Goal: Transaction & Acquisition: Book appointment/travel/reservation

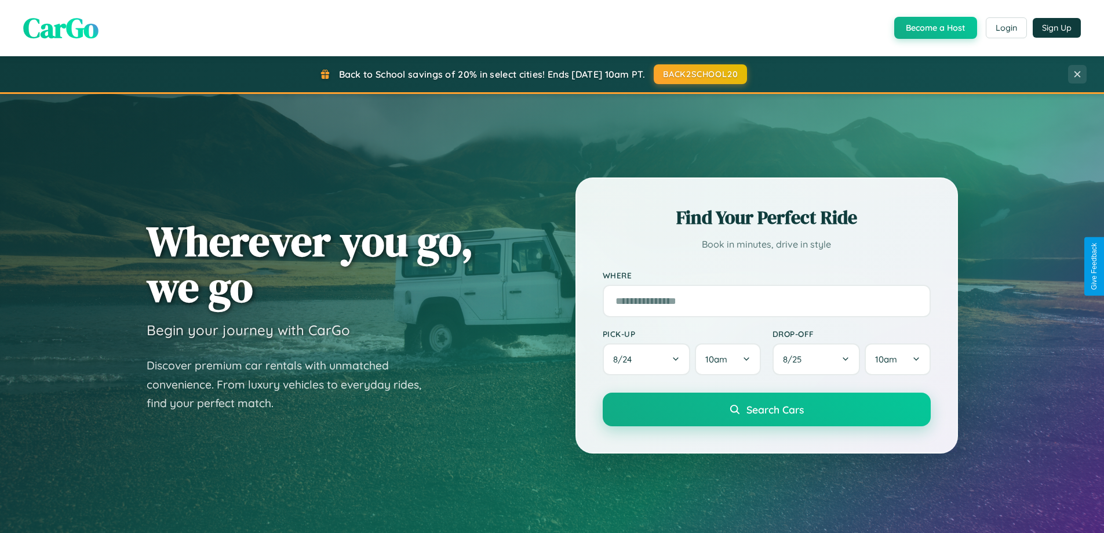
scroll to position [1358, 0]
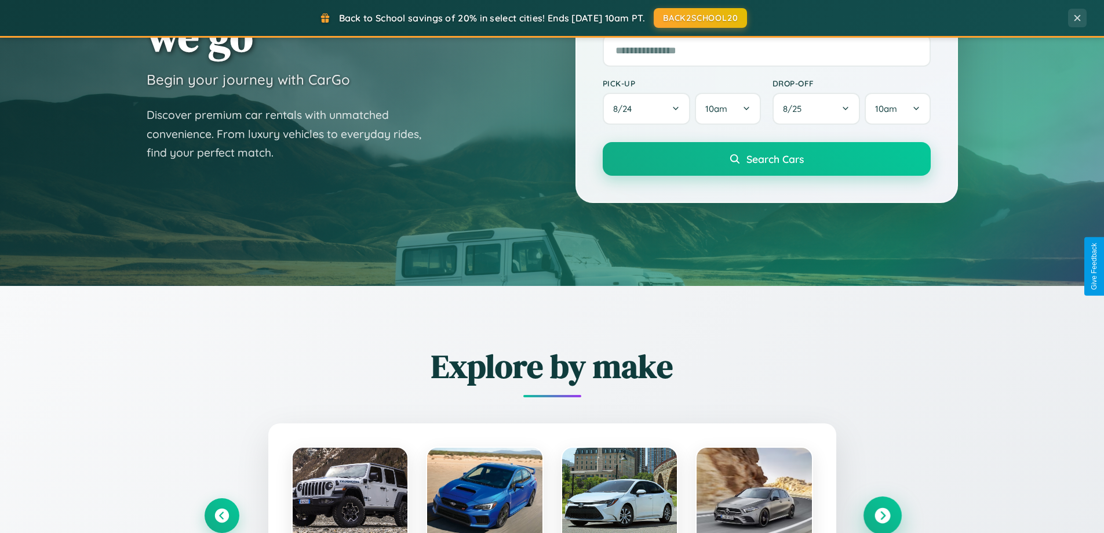
click at [882, 514] on icon at bounding box center [882, 516] width 16 height 16
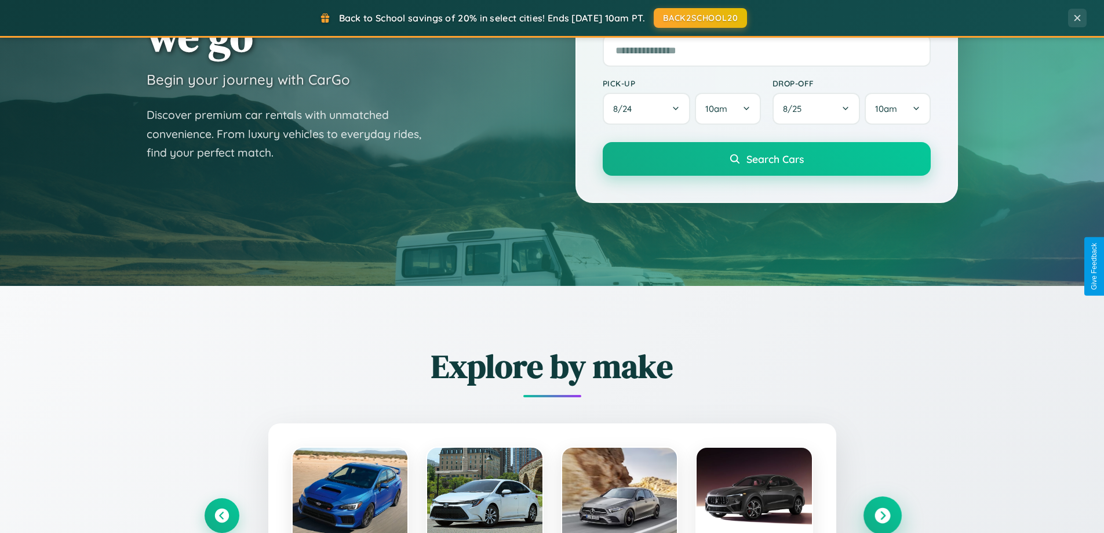
click at [882, 514] on icon at bounding box center [882, 516] width 16 height 16
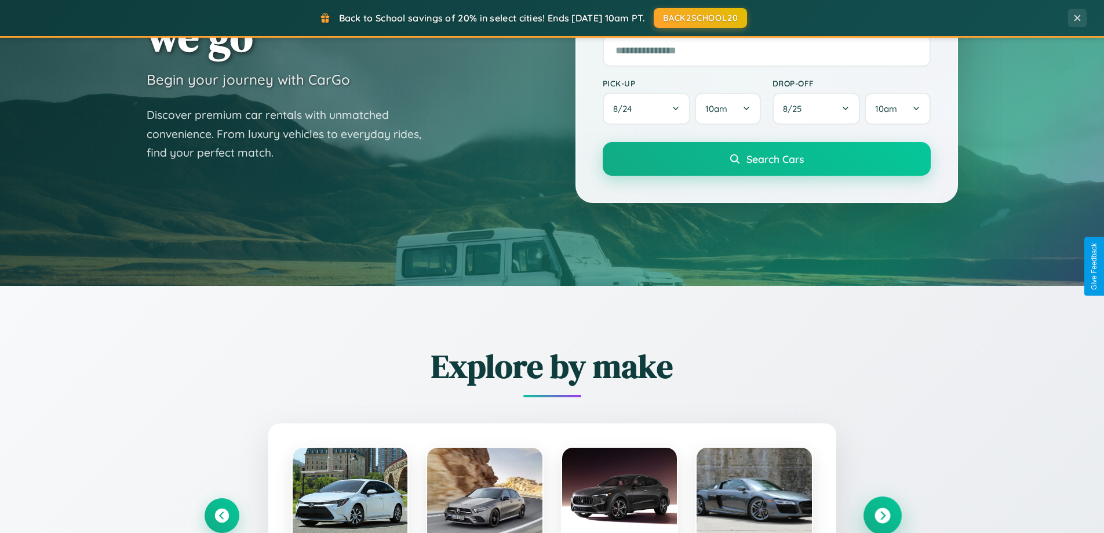
click at [882, 514] on icon at bounding box center [882, 516] width 16 height 16
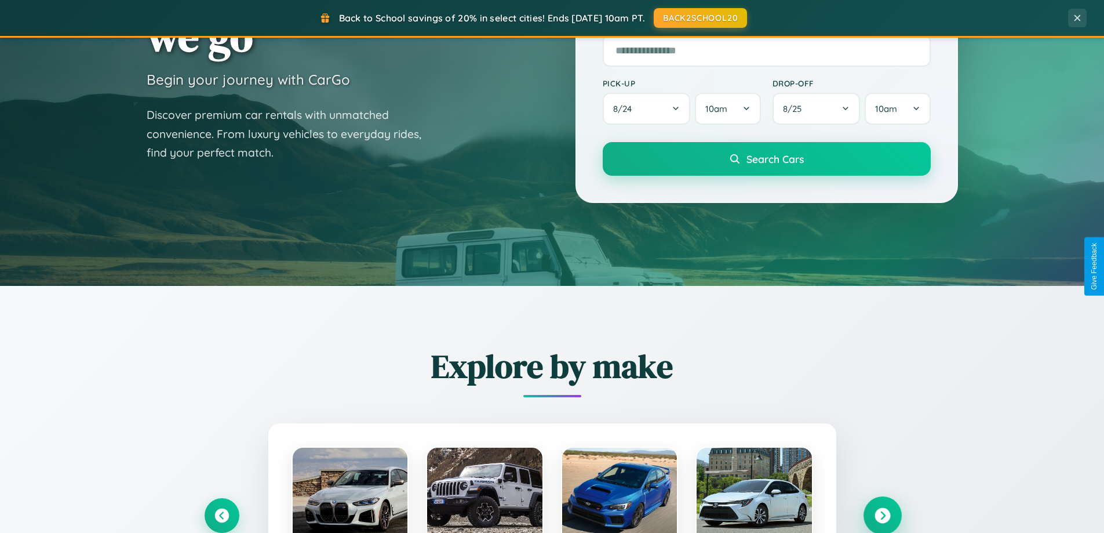
click at [882, 514] on icon at bounding box center [882, 516] width 16 height 16
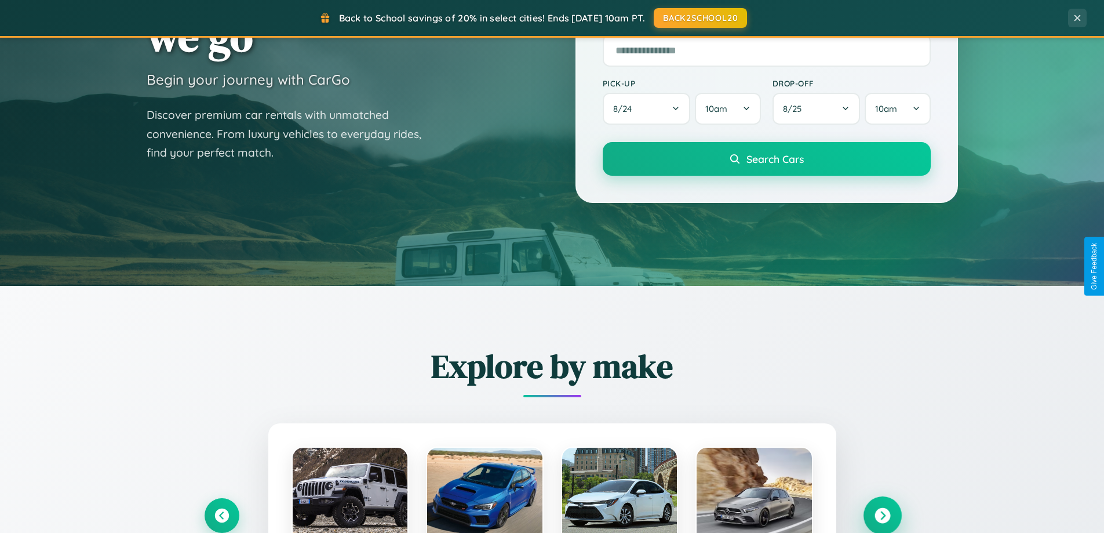
scroll to position [0, 0]
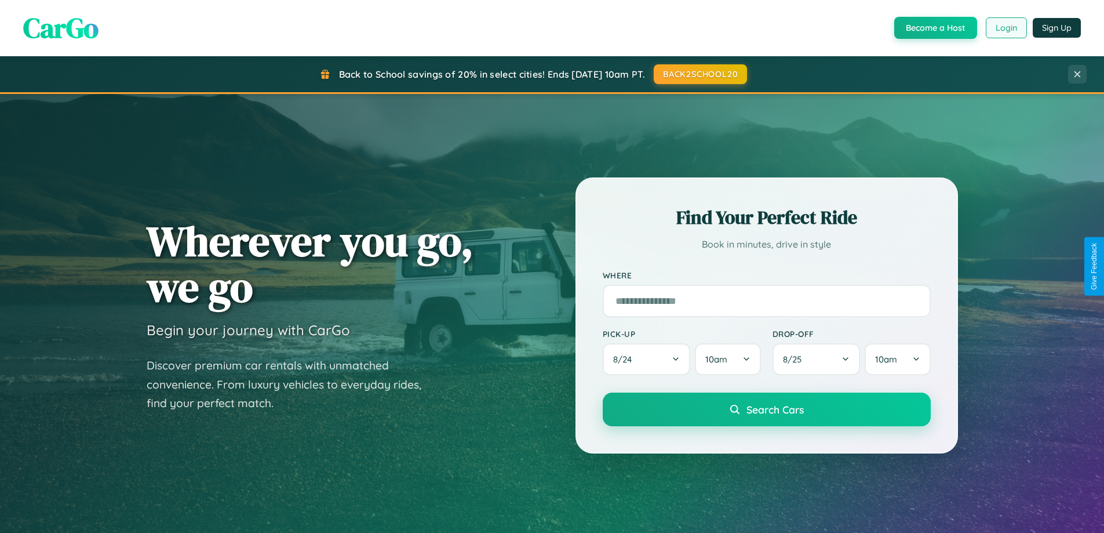
click at [1005, 28] on button "Login" at bounding box center [1006, 27] width 41 height 21
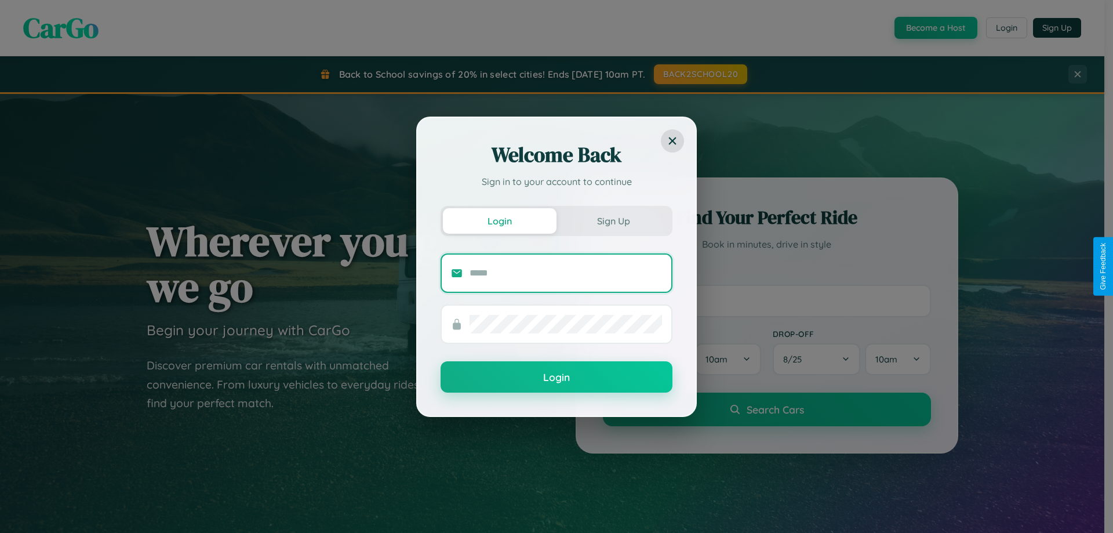
click at [566, 272] on input "text" at bounding box center [565, 273] width 192 height 19
type input "**********"
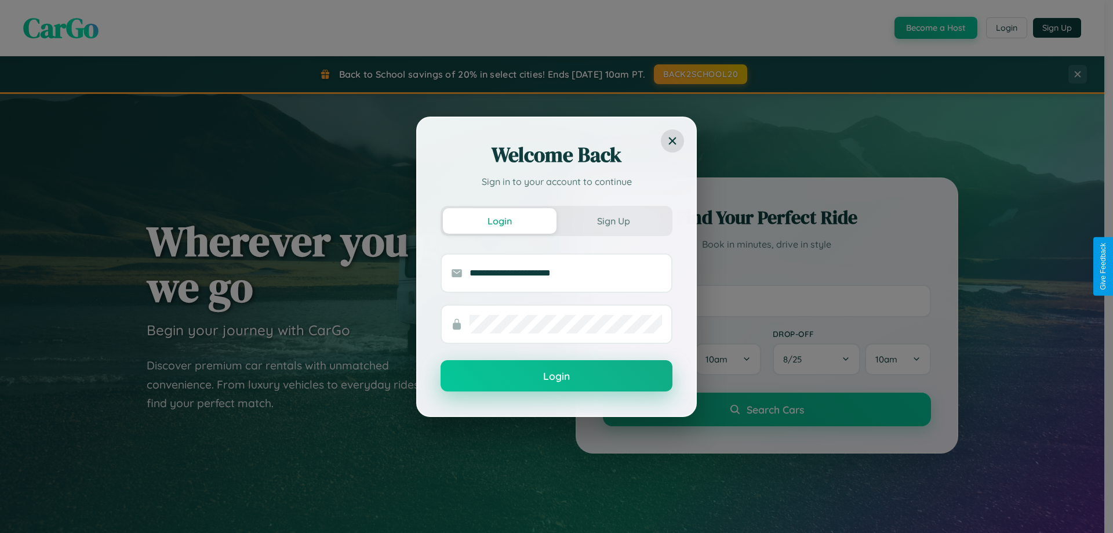
click at [556, 376] on button "Login" at bounding box center [556, 375] width 232 height 31
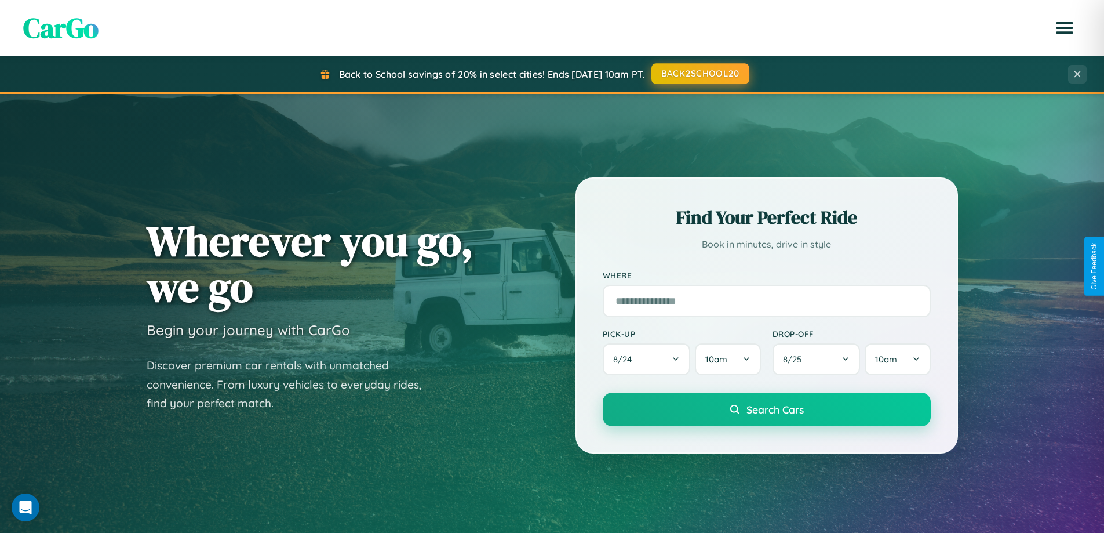
click at [699, 74] on button "BACK2SCHOOL20" at bounding box center [700, 73] width 98 height 21
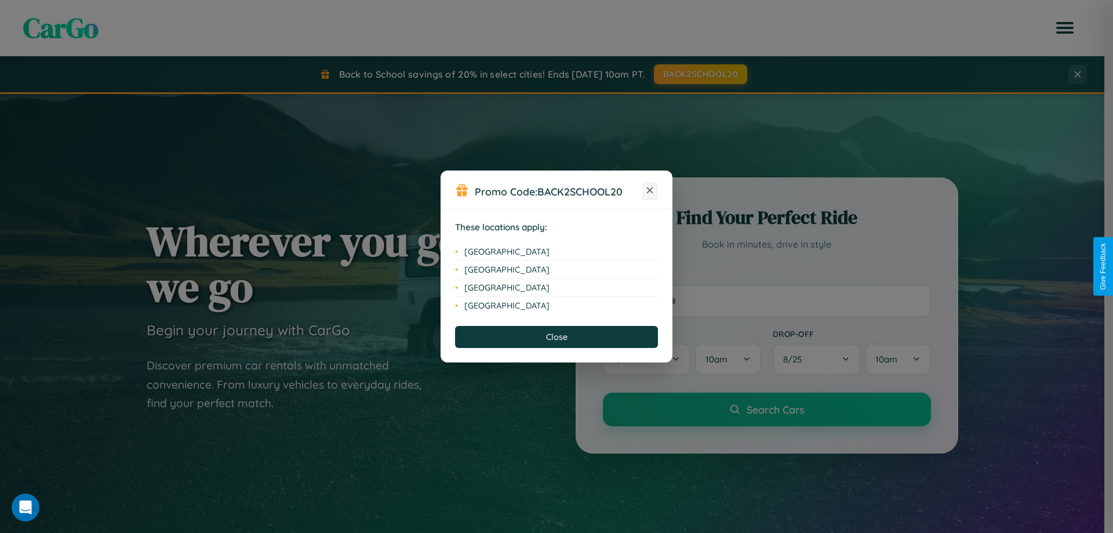
click at [650, 191] on icon at bounding box center [650, 190] width 6 height 6
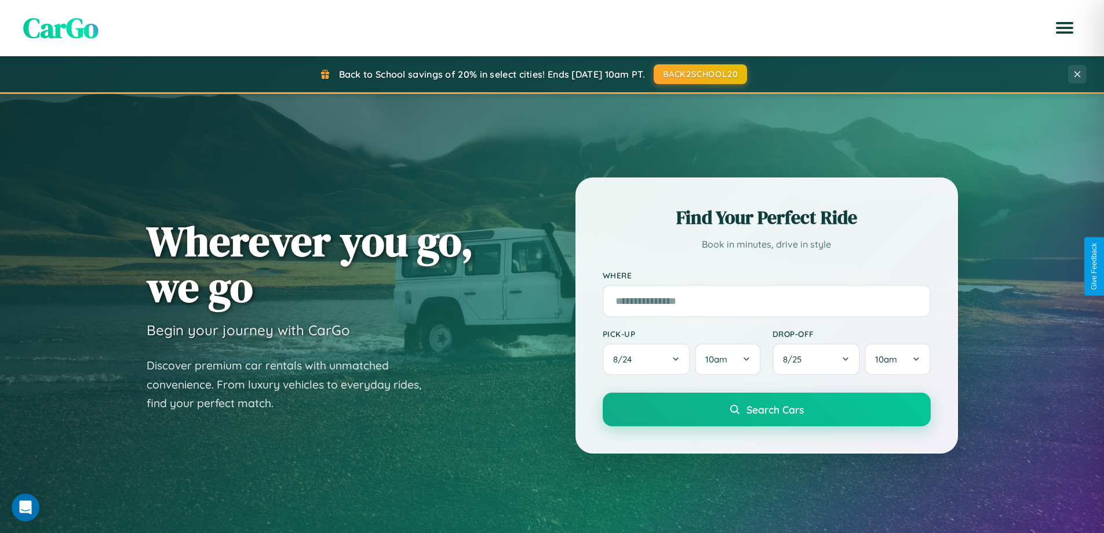
scroll to position [1358, 0]
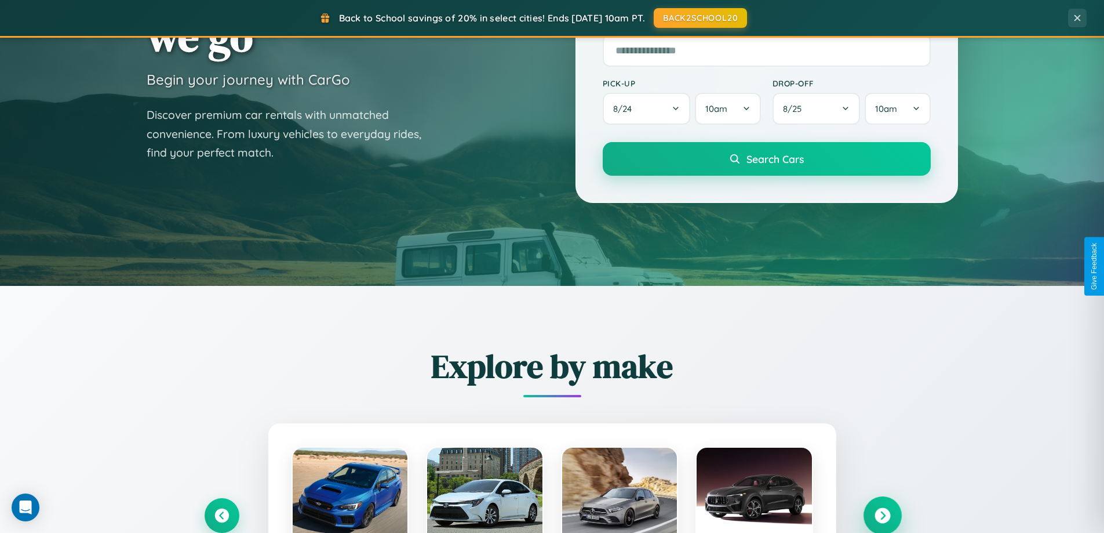
click at [882, 514] on icon at bounding box center [882, 516] width 16 height 16
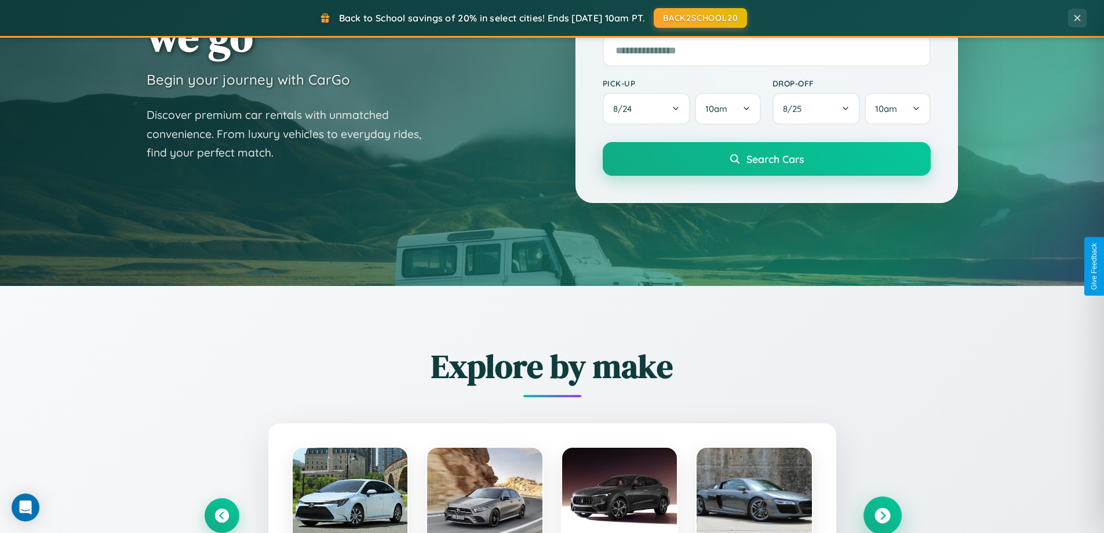
click at [882, 514] on icon at bounding box center [882, 516] width 16 height 16
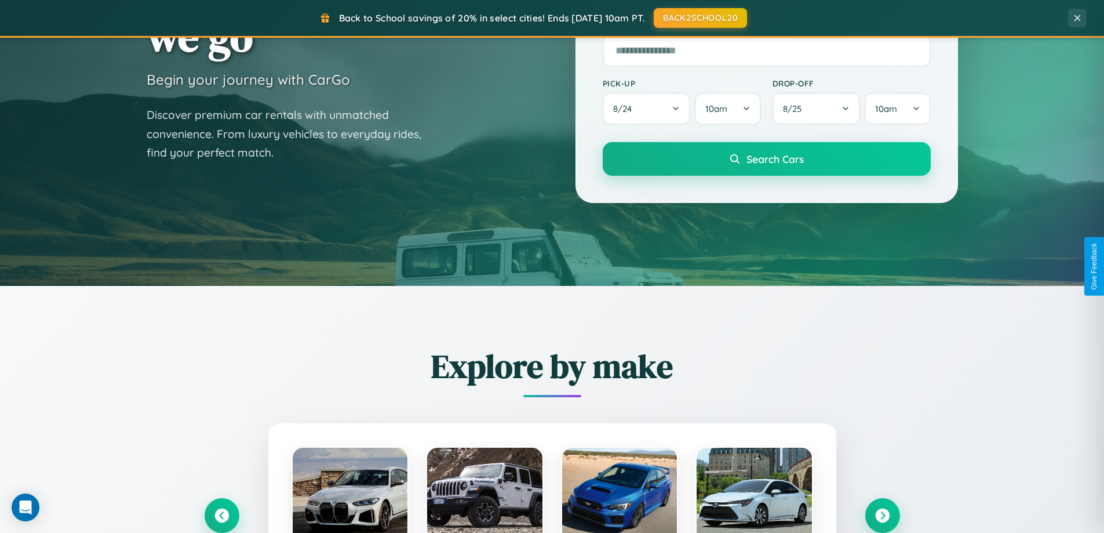
scroll to position [1160, 0]
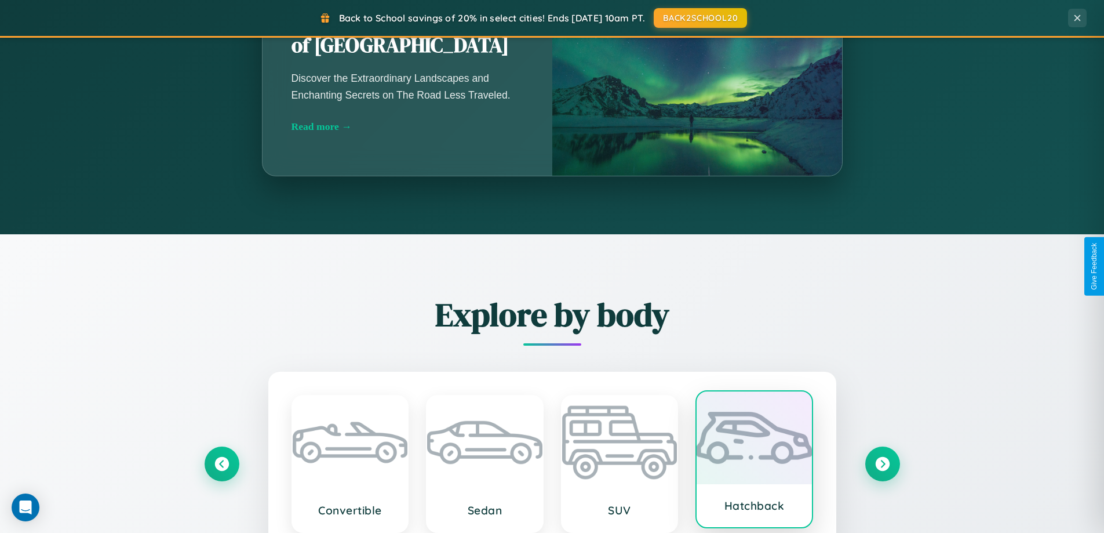
click at [754, 464] on div at bounding box center [754, 437] width 115 height 93
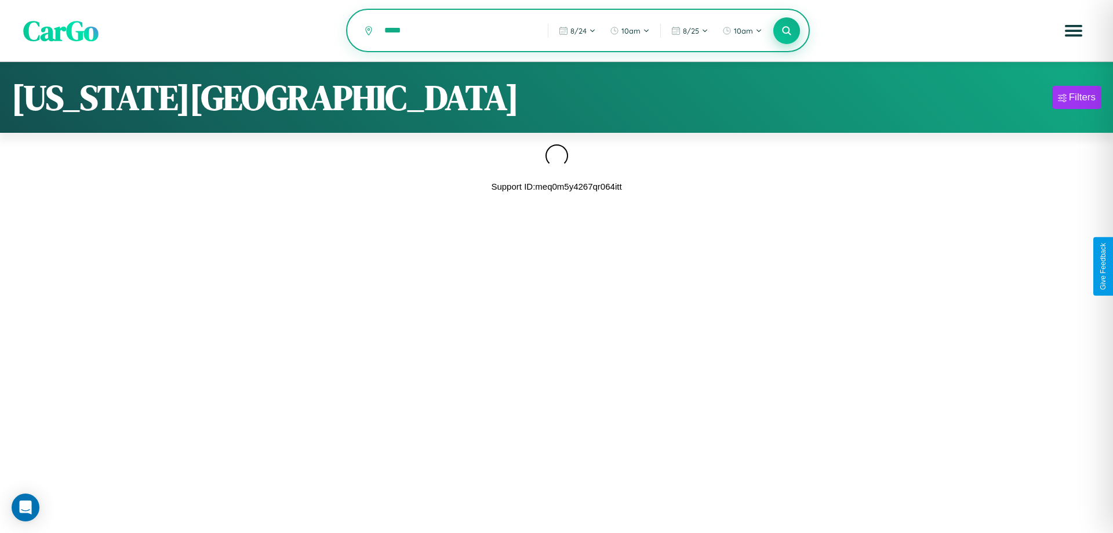
type input "*****"
click at [786, 31] on icon at bounding box center [786, 30] width 11 height 11
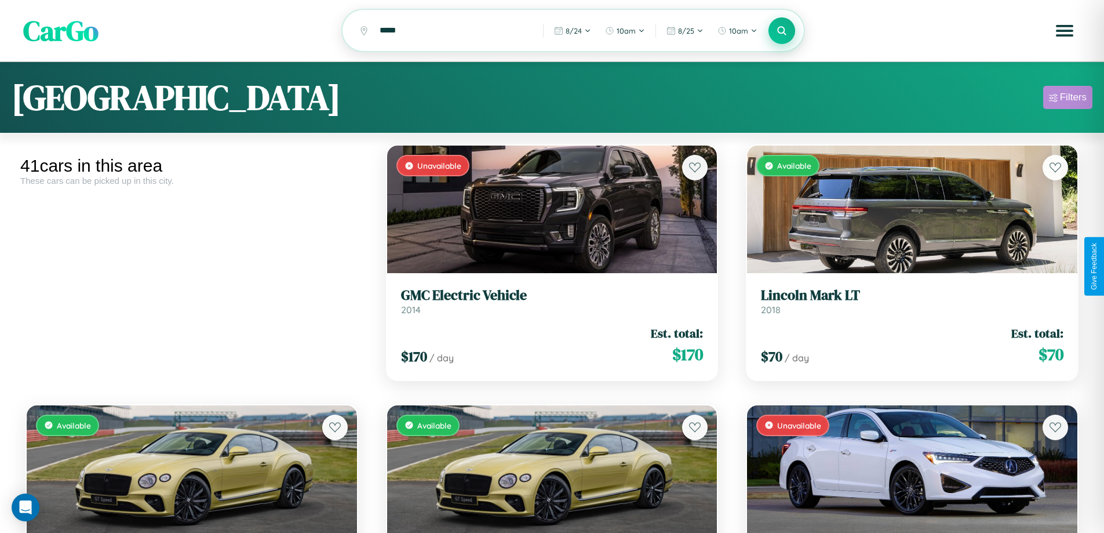
click at [1067, 99] on div "Filters" at bounding box center [1073, 98] width 27 height 12
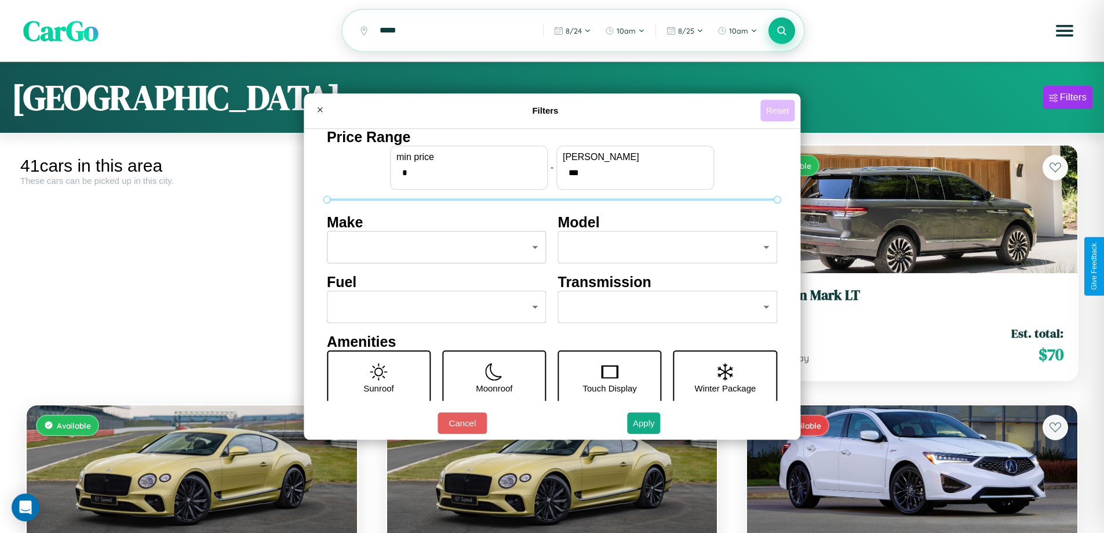
click at [779, 110] on button "Reset" at bounding box center [777, 110] width 34 height 21
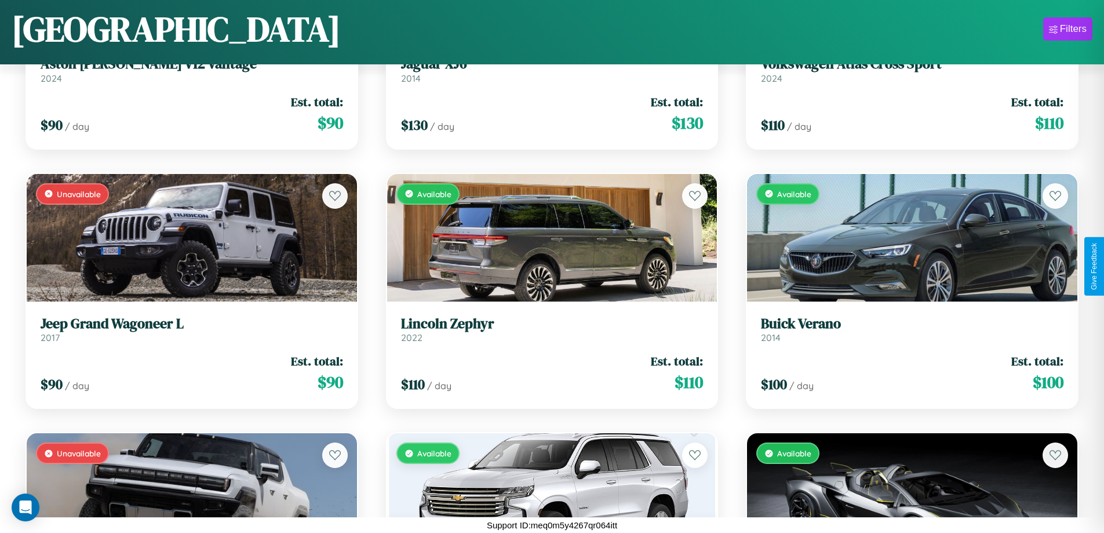
scroll to position [2239, 0]
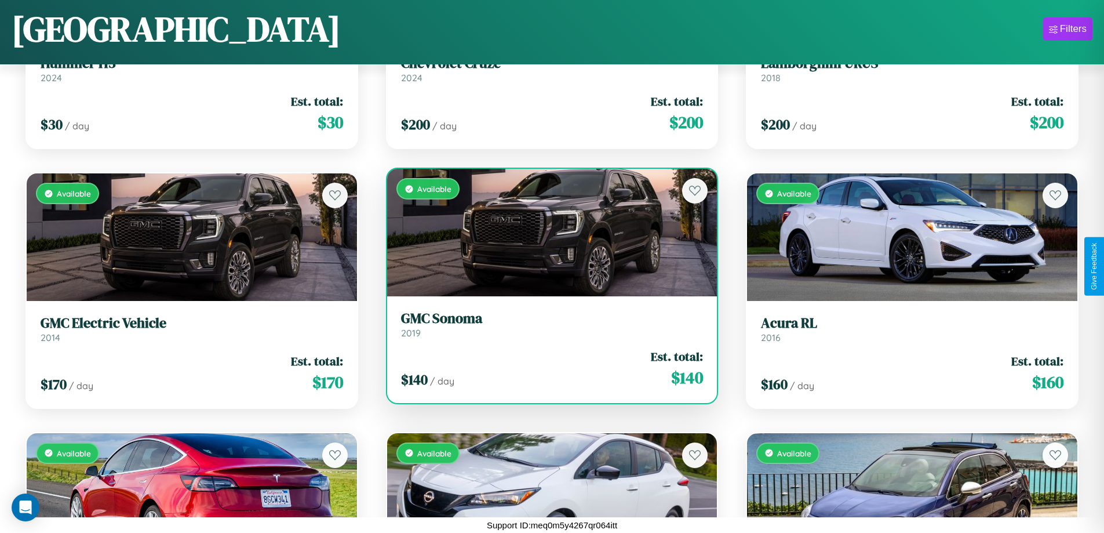
click at [547, 324] on h3 "GMC Sonoma" at bounding box center [552, 318] width 302 height 17
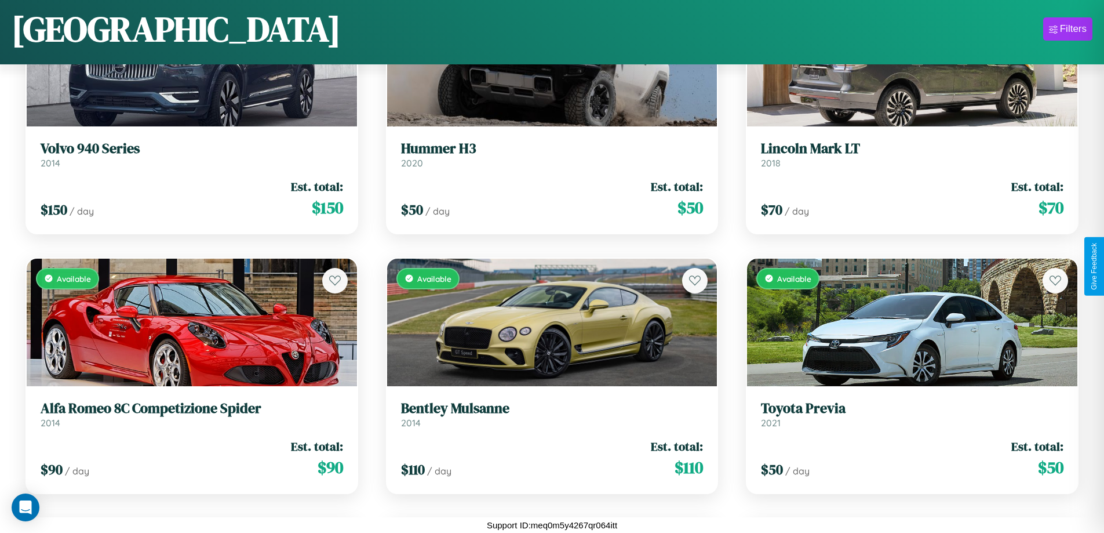
scroll to position [44, 0]
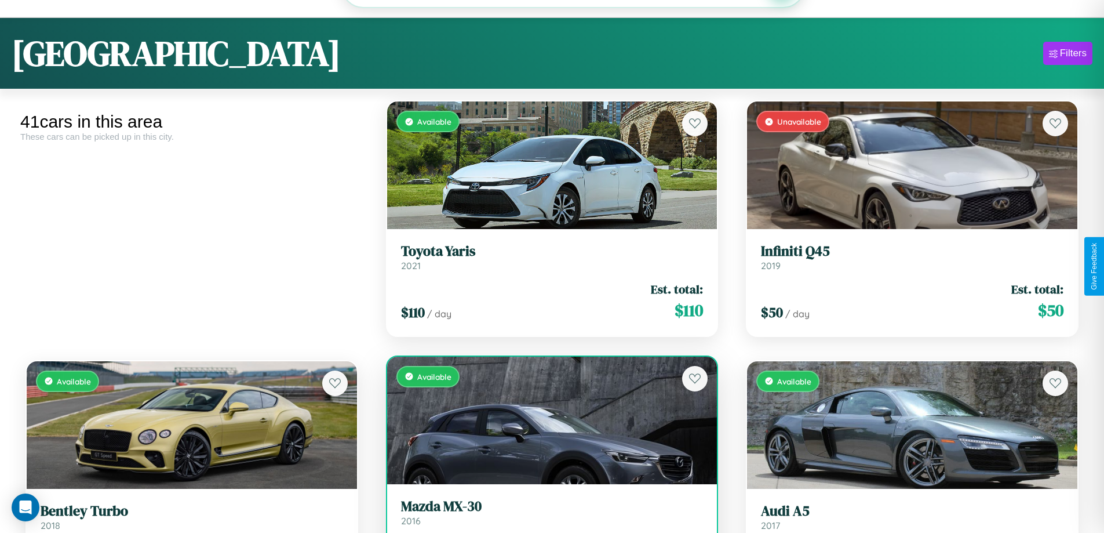
click at [547, 518] on link "Mazda MX-30 2016" at bounding box center [552, 512] width 302 height 28
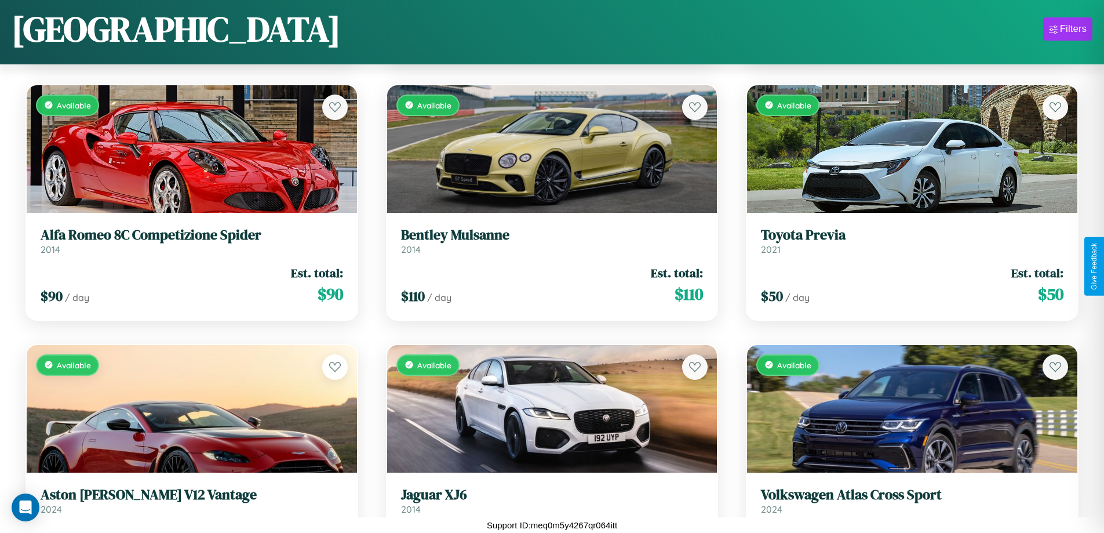
scroll to position [1460, 0]
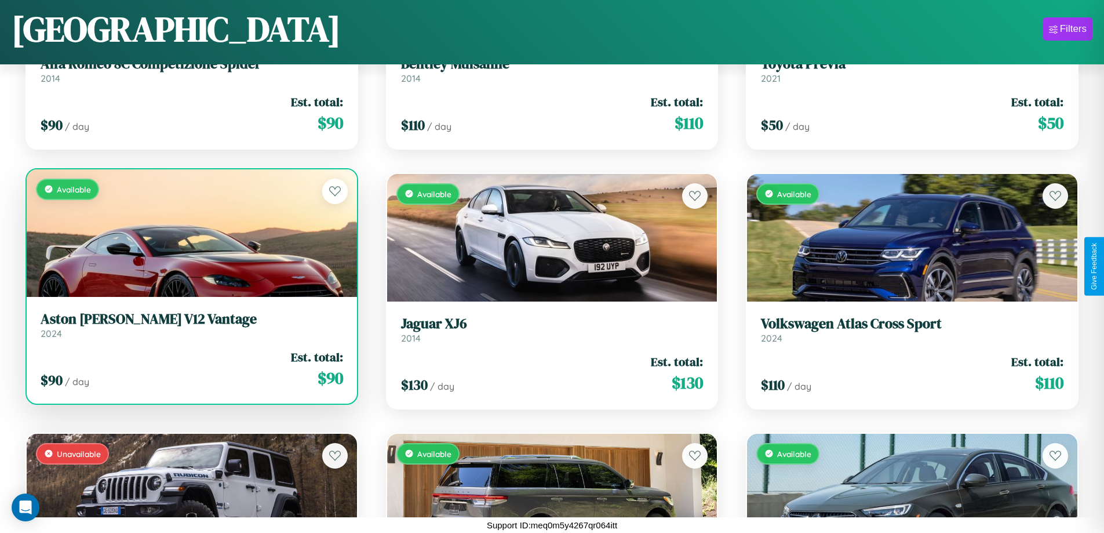
click at [190, 329] on link "Aston [PERSON_NAME] V12 Vantage 2024" at bounding box center [192, 325] width 302 height 28
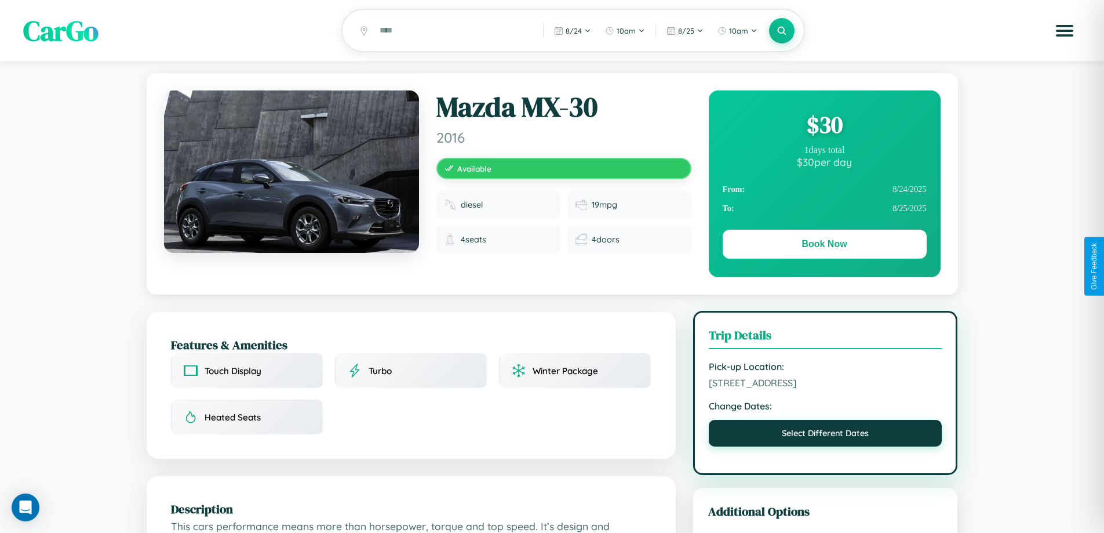
click at [825, 435] on button "Select Different Dates" at bounding box center [826, 433] width 234 height 27
select select "*"
select select "****"
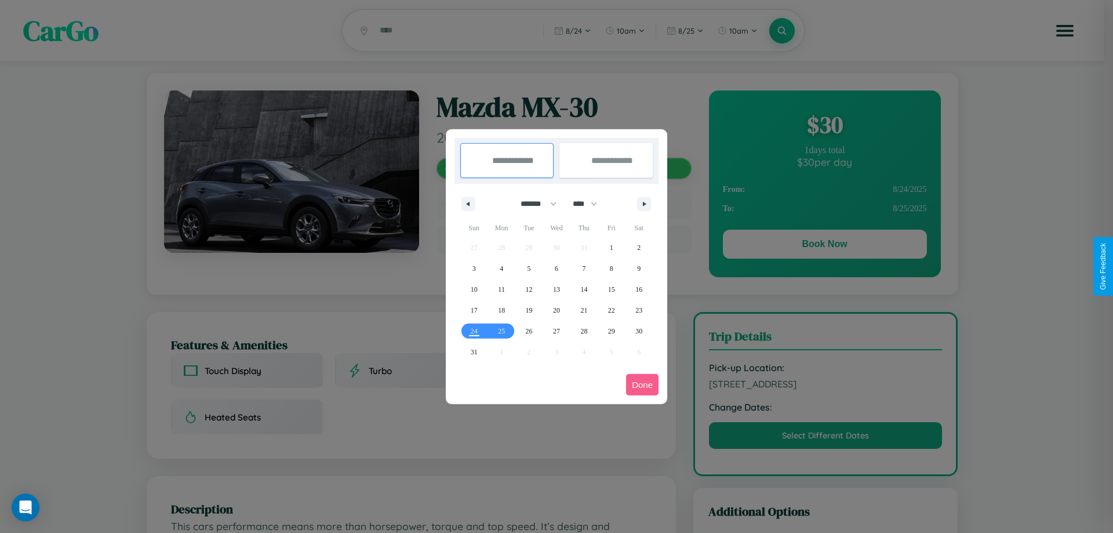
click at [533, 203] on select "******* ******** ***** ***** *** **** **** ****** ********* ******* ******** **…" at bounding box center [536, 203] width 49 height 19
select select "*"
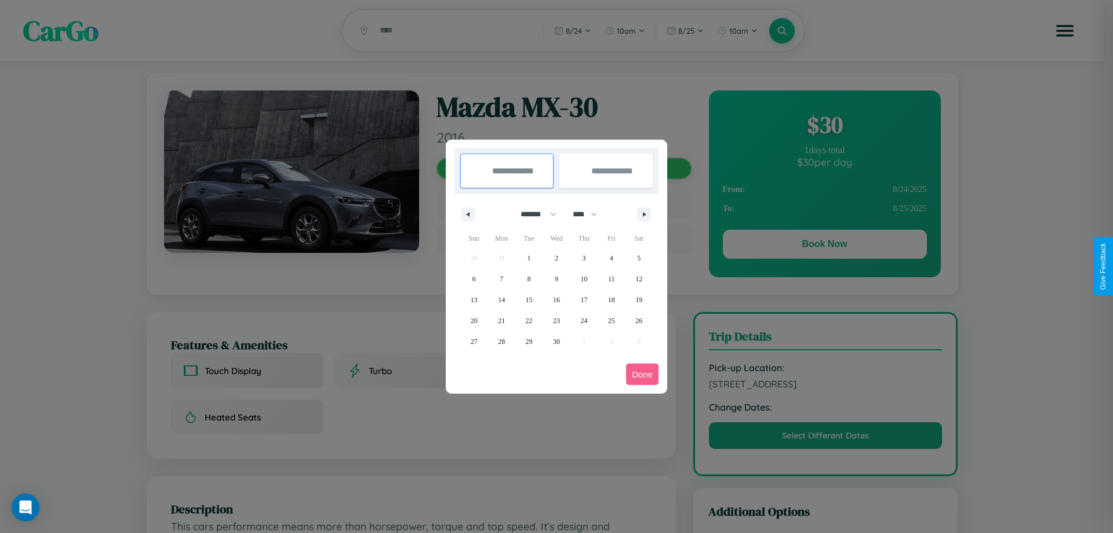
drag, startPoint x: 590, startPoint y: 214, endPoint x: 556, endPoint y: 232, distance: 38.4
click at [590, 214] on select "**** **** **** **** **** **** **** **** **** **** **** **** **** **** **** ****…" at bounding box center [584, 214] width 35 height 19
select select "****"
click at [528, 278] on span "7" at bounding box center [528, 278] width 3 height 21
type input "**********"
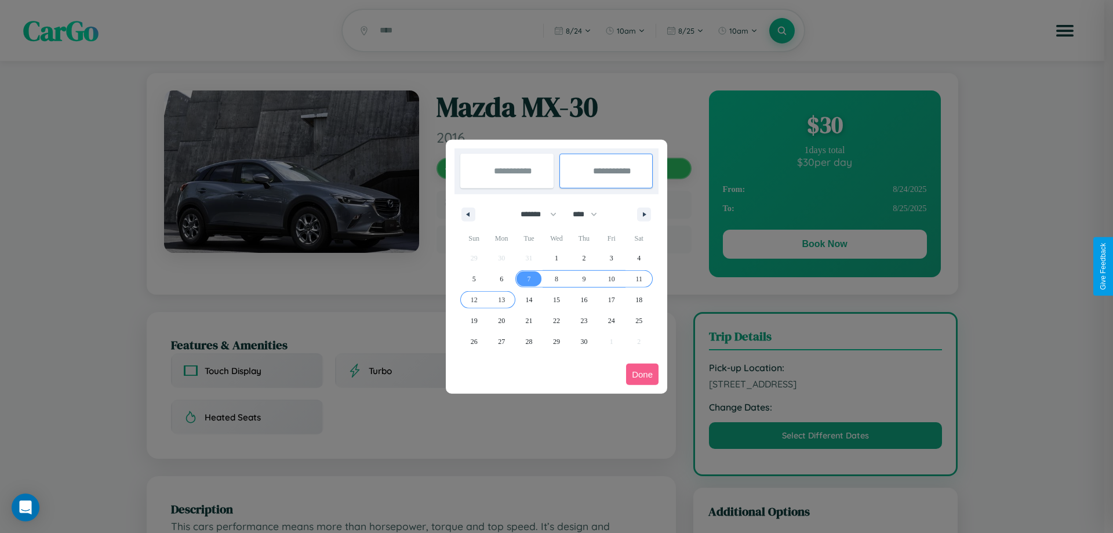
click at [501, 299] on span "13" at bounding box center [501, 299] width 7 height 21
type input "**********"
click at [642, 374] on button "Done" at bounding box center [642, 373] width 32 height 21
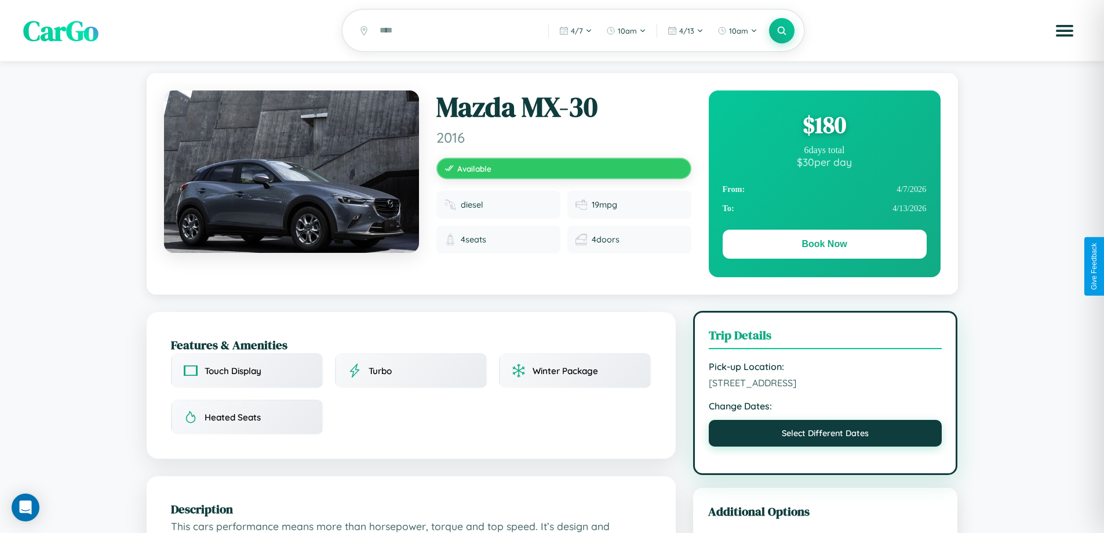
click at [825, 436] on button "Select Different Dates" at bounding box center [826, 433] width 234 height 27
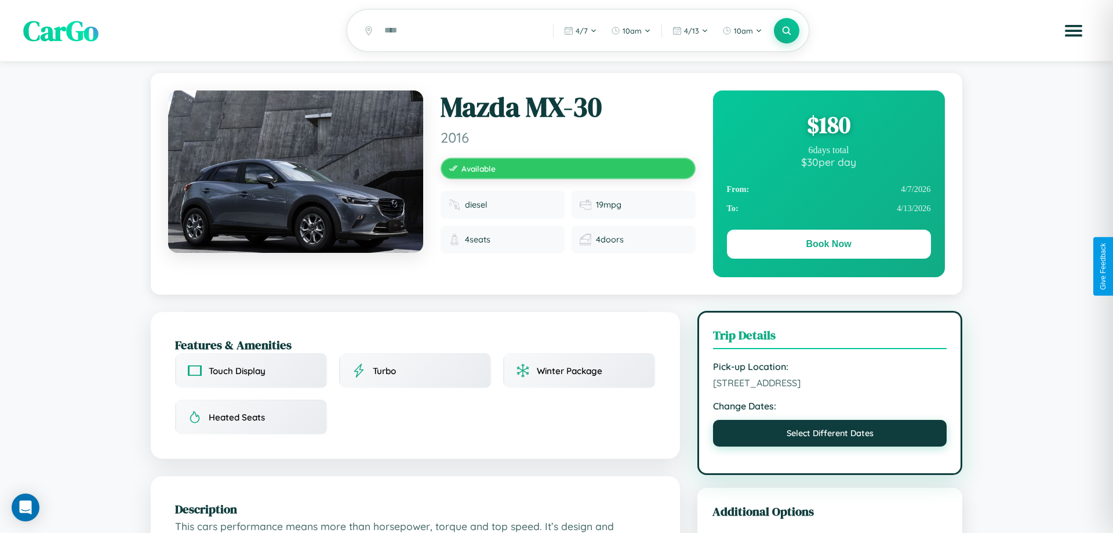
select select "*"
select select "****"
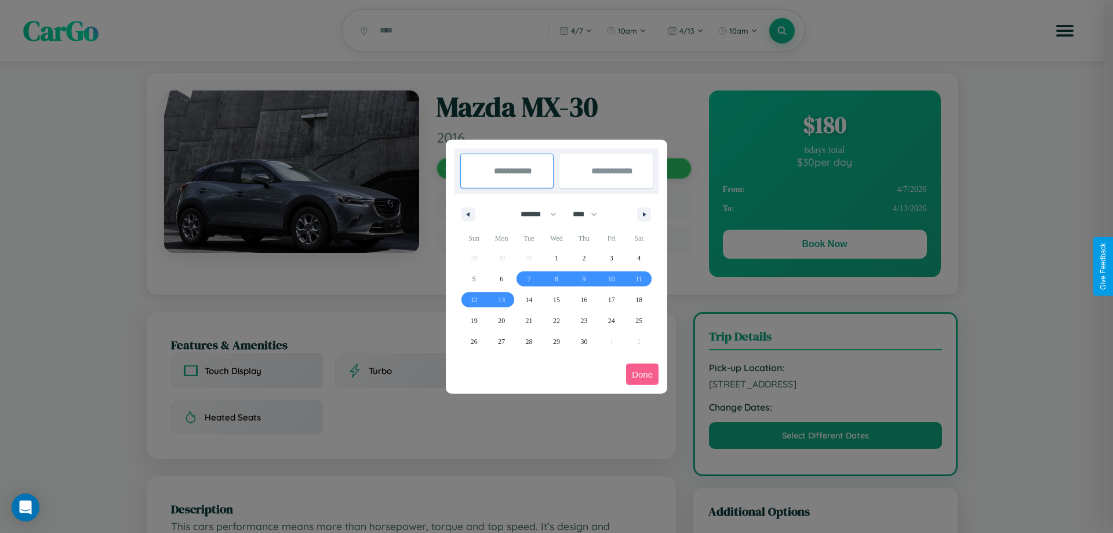
click at [533, 214] on select "******* ******** ***** ***** *** **** **** ****** ********* ******* ******** **…" at bounding box center [536, 214] width 49 height 19
select select "*"
drag, startPoint x: 590, startPoint y: 214, endPoint x: 556, endPoint y: 232, distance: 38.4
click at [590, 214] on select "**** **** **** **** **** **** **** **** **** **** **** **** **** **** **** ****…" at bounding box center [584, 214] width 35 height 19
click at [639, 320] on span "27" at bounding box center [638, 320] width 7 height 21
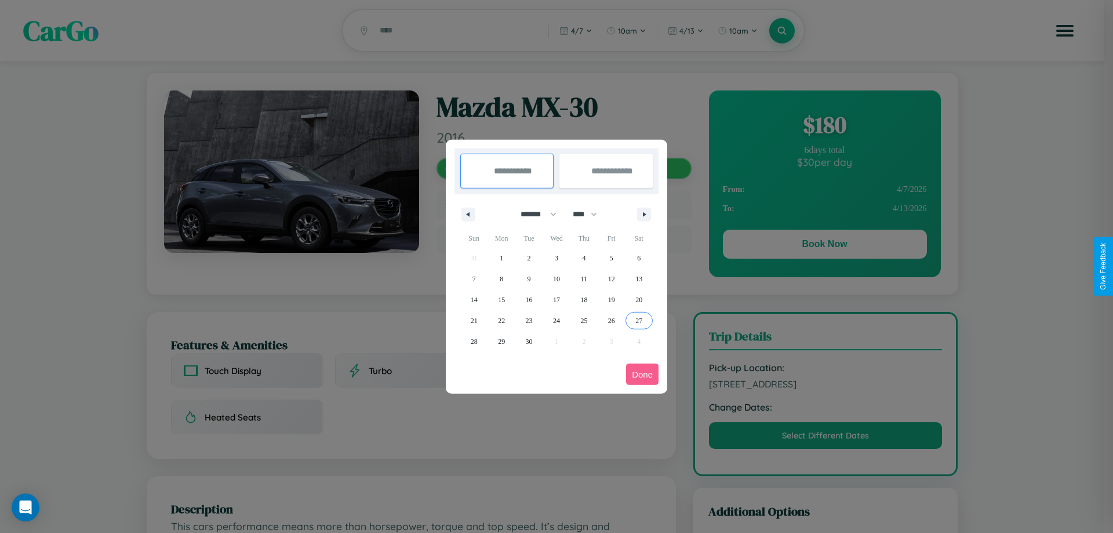
type input "**********"
click at [644, 214] on icon "button" at bounding box center [646, 214] width 6 height 5
select select "*"
click at [556, 257] on span "1" at bounding box center [556, 257] width 3 height 21
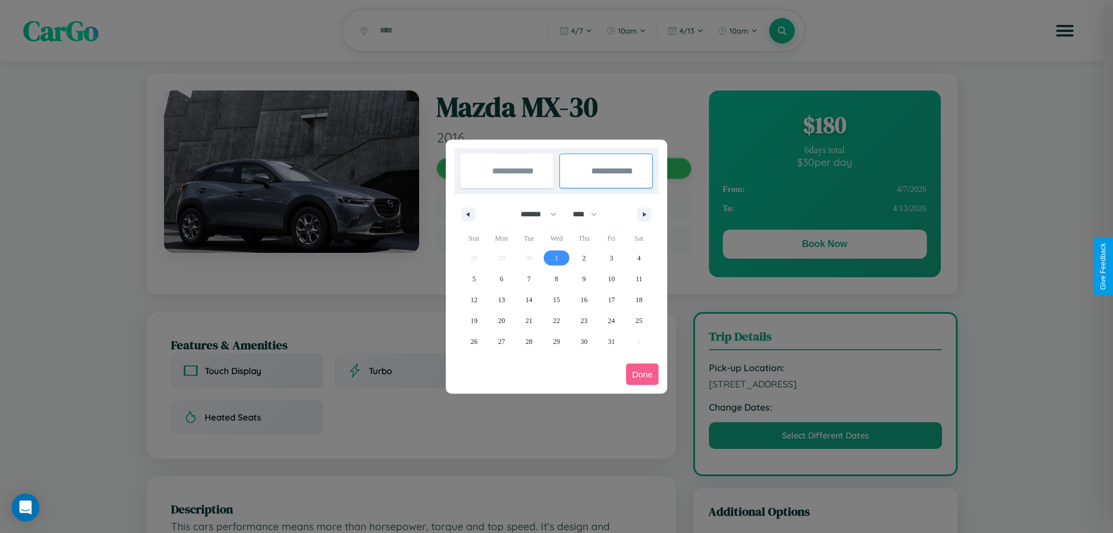
type input "**********"
select select "*"
click at [642, 374] on button "Done" at bounding box center [642, 373] width 32 height 21
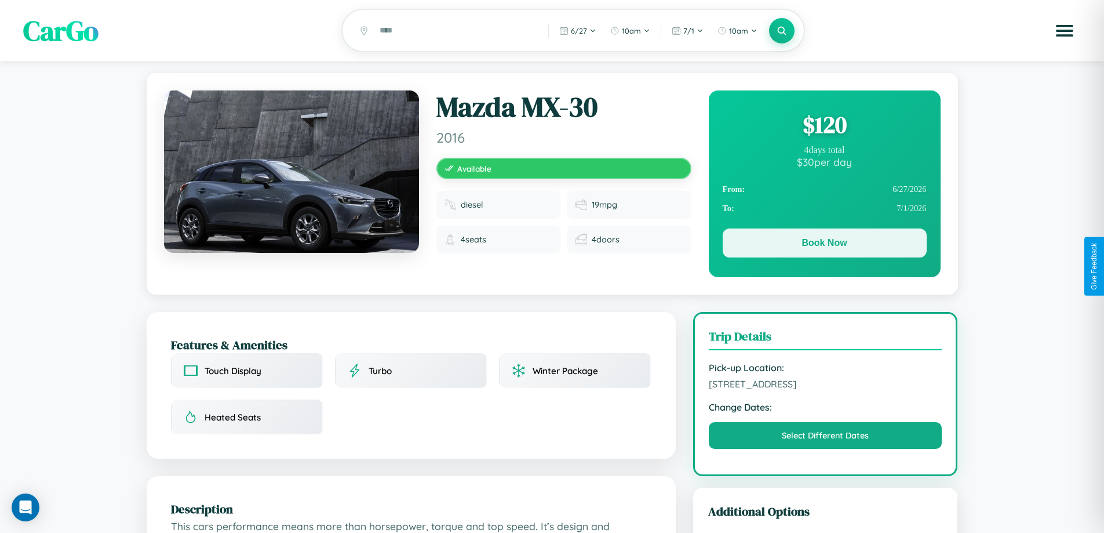
click at [824, 245] on button "Book Now" at bounding box center [825, 242] width 204 height 29
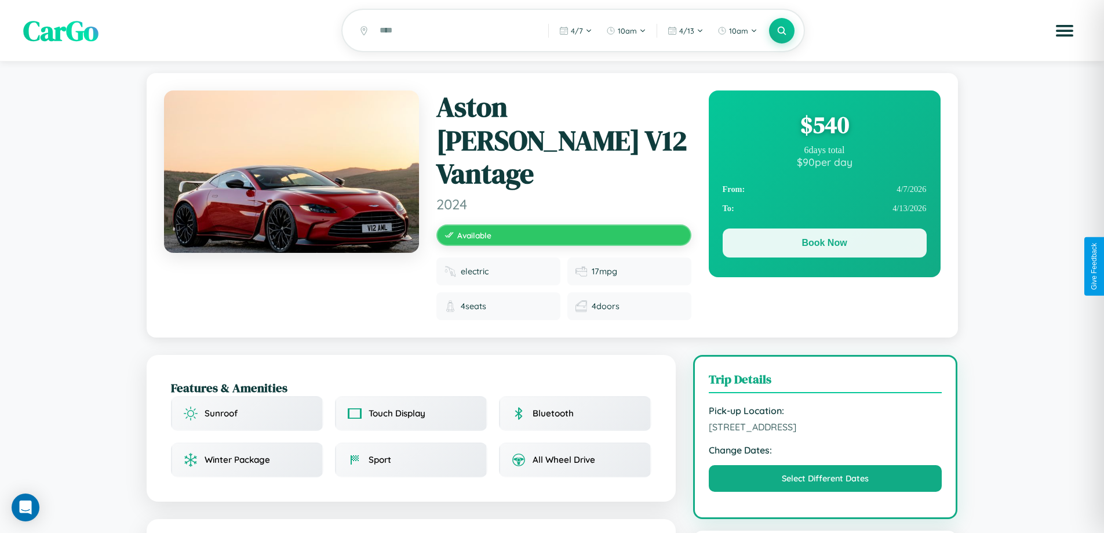
click at [824, 245] on button "Book Now" at bounding box center [825, 242] width 204 height 29
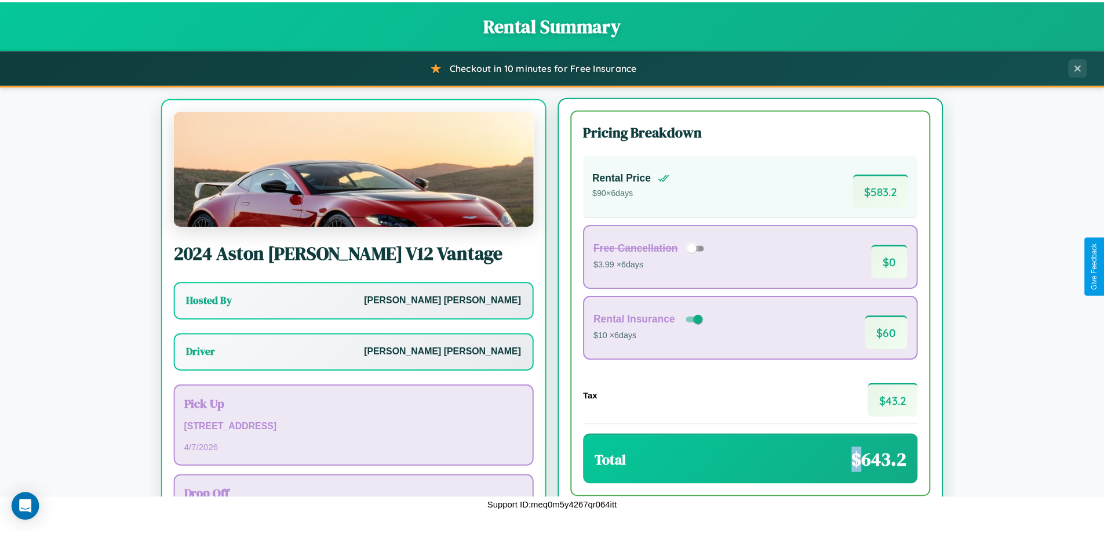
scroll to position [54, 0]
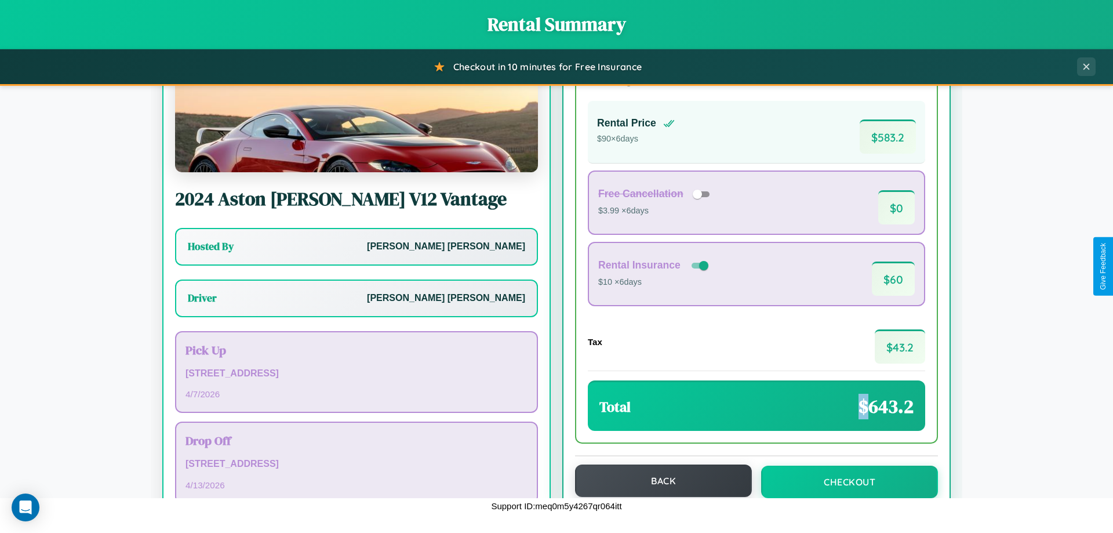
click at [658, 480] on button "Back" at bounding box center [663, 480] width 177 height 32
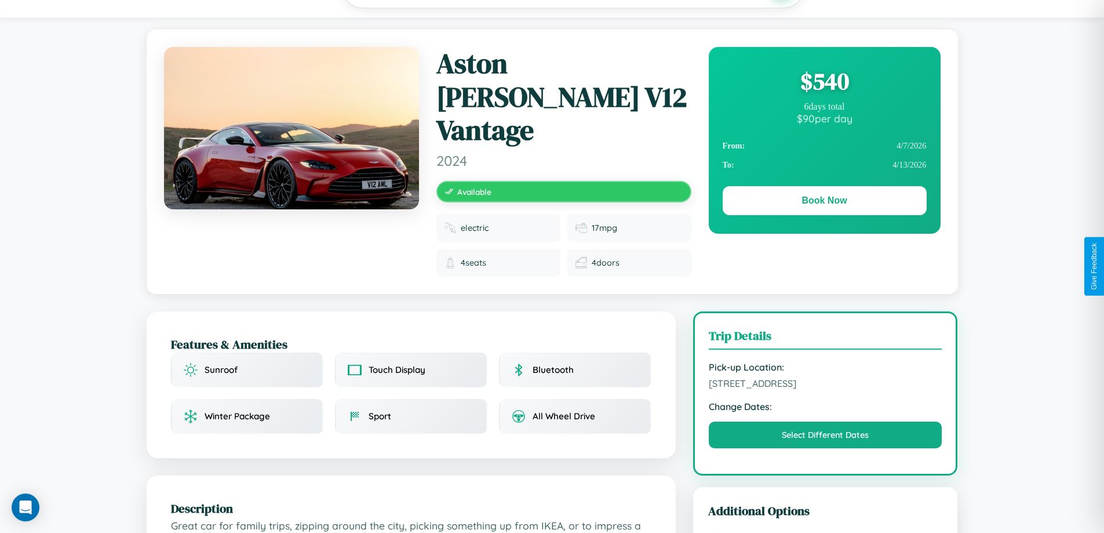
scroll to position [310, 0]
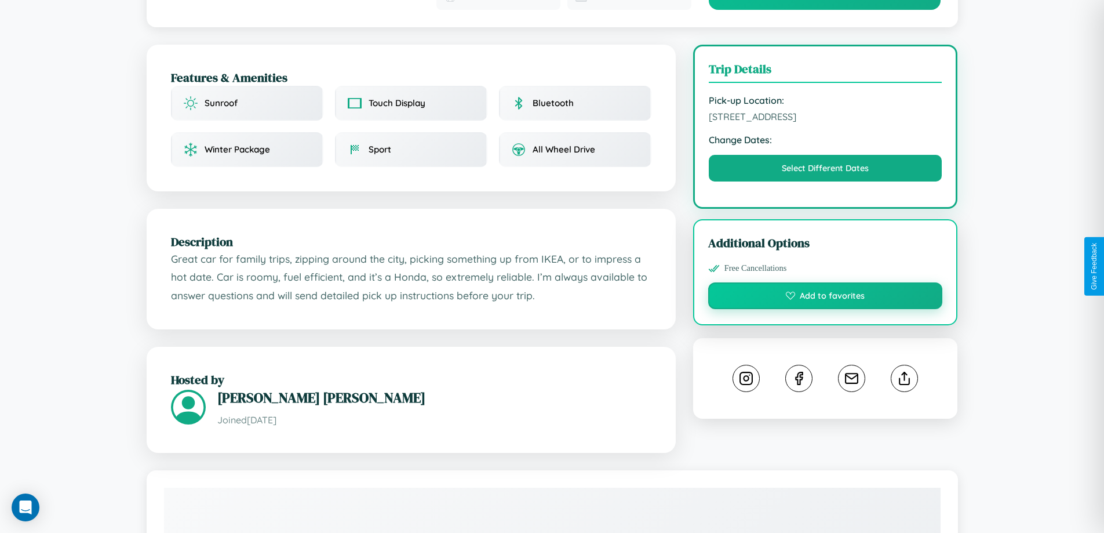
click at [825, 282] on button "Add to favorites" at bounding box center [825, 295] width 235 height 27
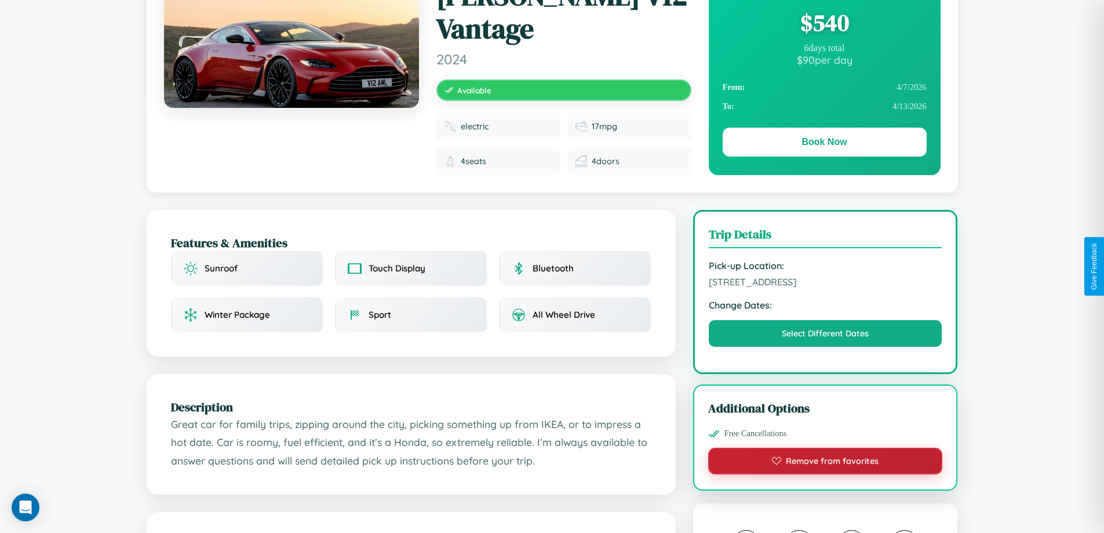
scroll to position [129, 0]
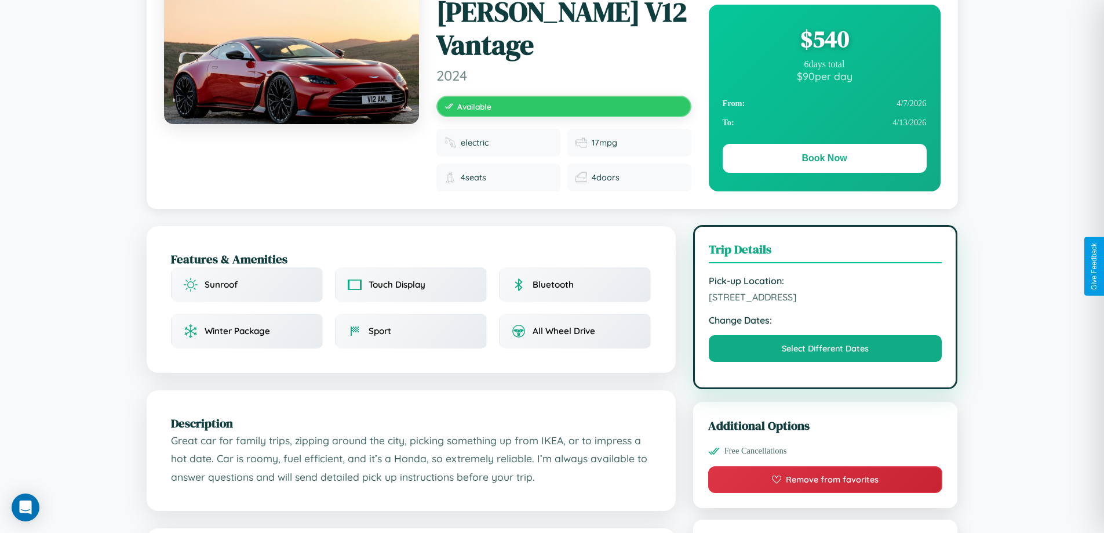
click at [825, 291] on span "2979 High Street Tokyo 31322 Japan" at bounding box center [826, 297] width 234 height 12
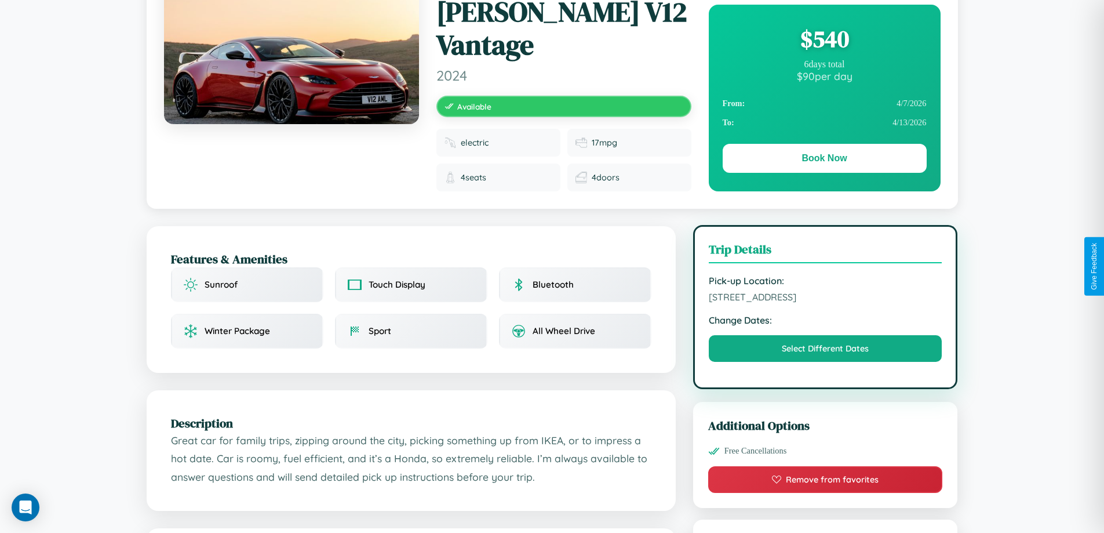
click at [825, 291] on span "2979 High Street Tokyo 31322 Japan" at bounding box center [826, 297] width 234 height 12
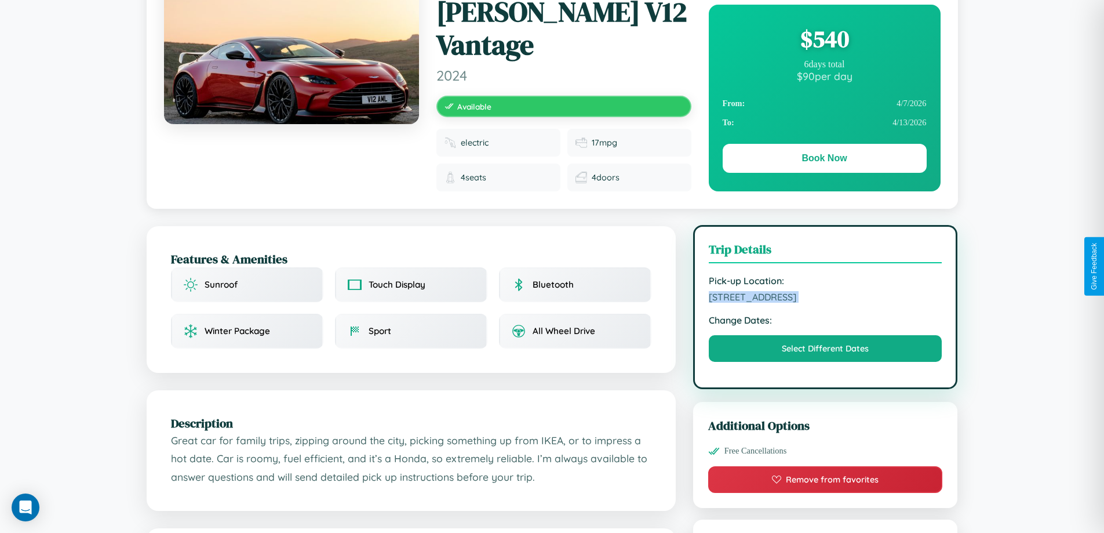
click at [825, 291] on span "2979 High Street Tokyo 31322 Japan" at bounding box center [826, 297] width 234 height 12
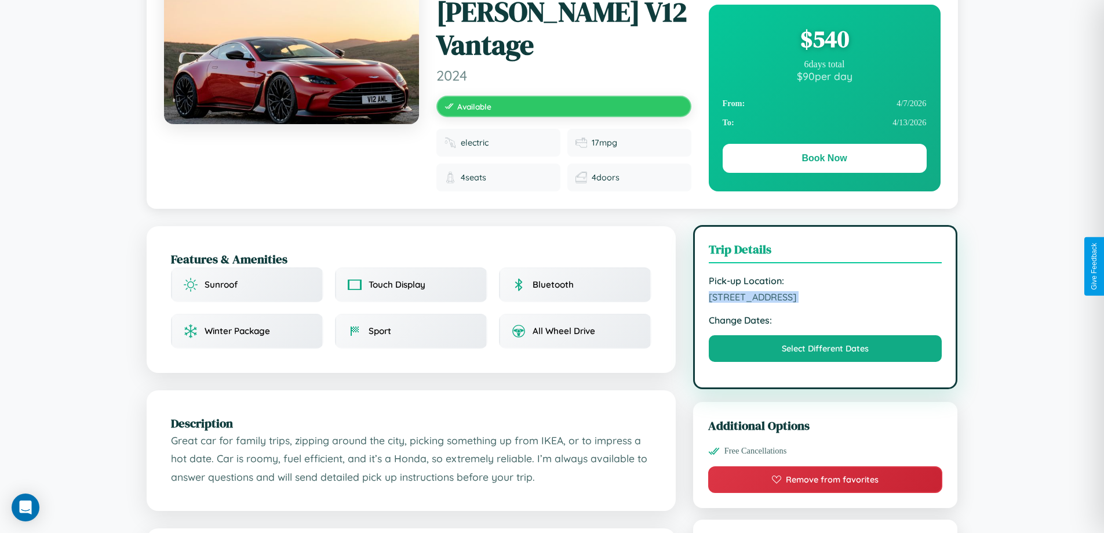
click at [825, 291] on span "2979 High Street Tokyo 31322 Japan" at bounding box center [826, 297] width 234 height 12
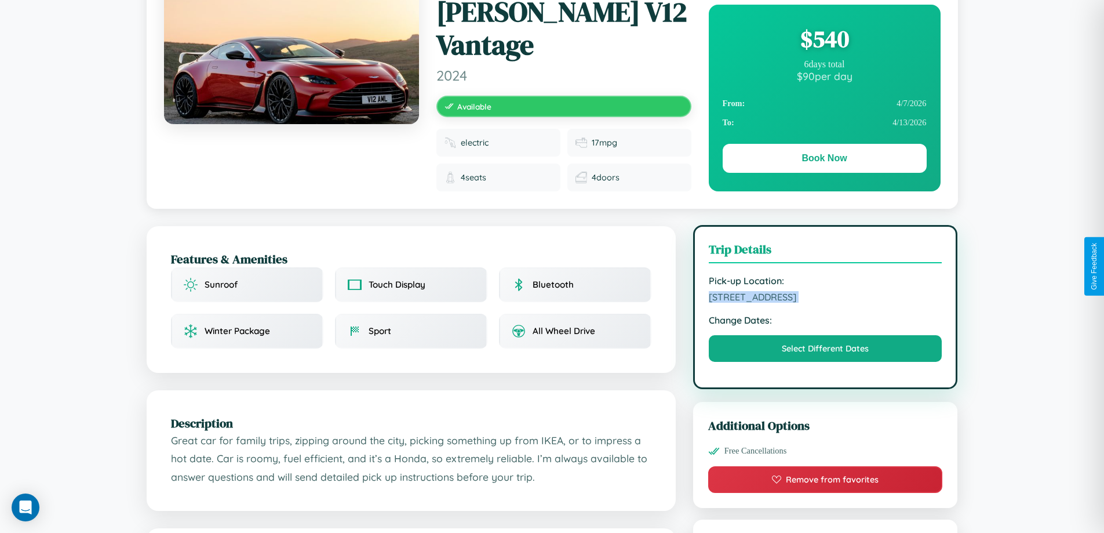
click at [825, 291] on span "2979 High Street Tokyo 31322 Japan" at bounding box center [826, 297] width 234 height 12
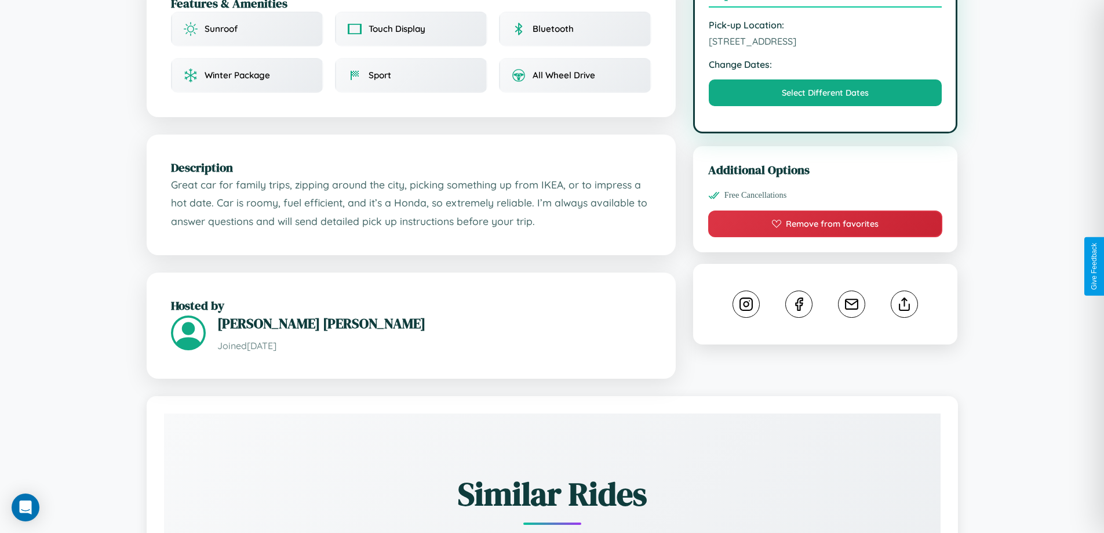
scroll to position [390, 0]
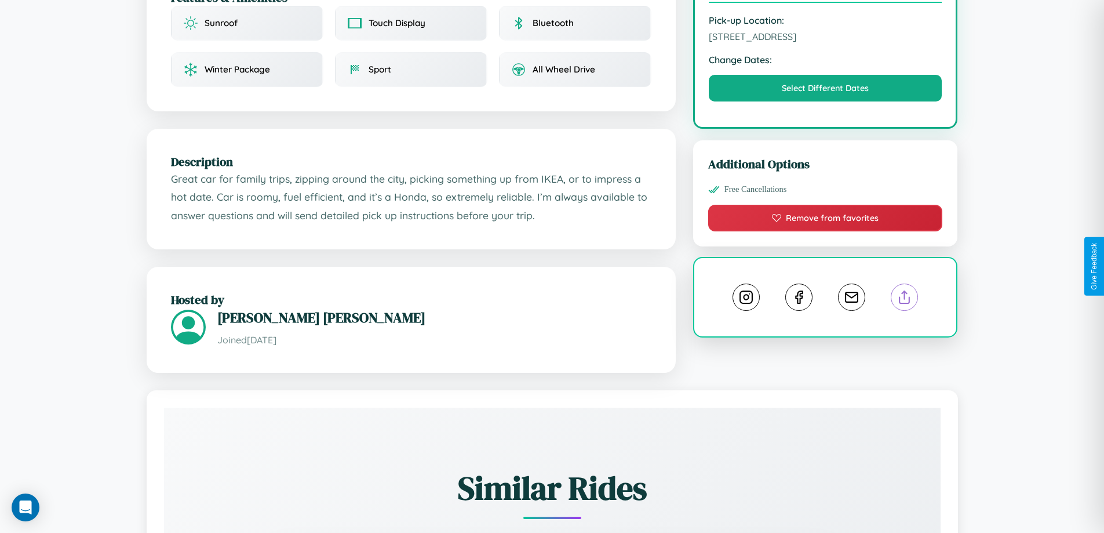
click at [905, 291] on line at bounding box center [905, 295] width 0 height 8
